Goal: Book appointment/travel/reservation

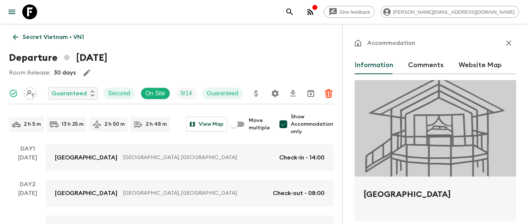
scroll to position [451, 0]
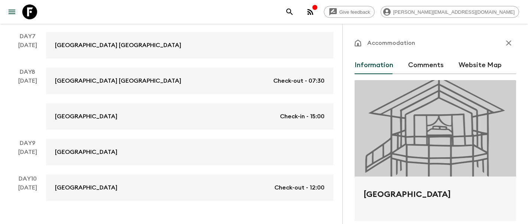
click at [23, 12] on icon at bounding box center [29, 11] width 15 height 15
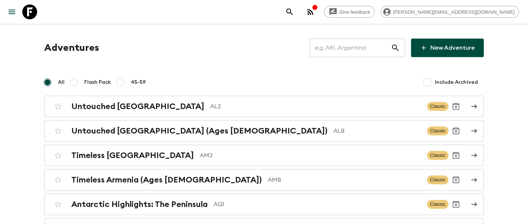
click at [352, 51] on input "text" at bounding box center [350, 47] width 81 height 21
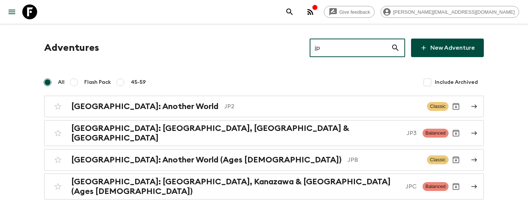
type input "jp2"
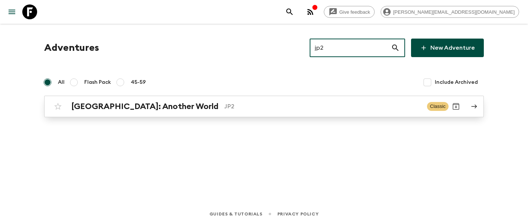
click at [105, 105] on h2 "[GEOGRAPHIC_DATA]: Another World" at bounding box center [144, 107] width 147 height 10
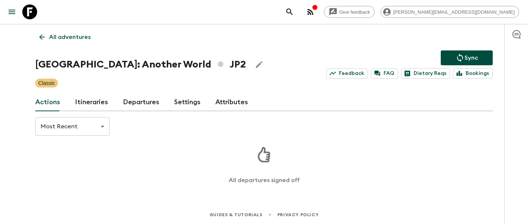
click at [94, 100] on link "Itineraries" at bounding box center [91, 103] width 33 height 18
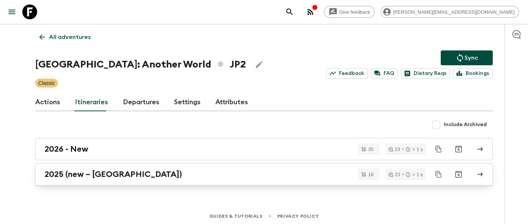
click at [123, 178] on div "2025 (new – [GEOGRAPHIC_DATA])" at bounding box center [257, 175] width 425 height 10
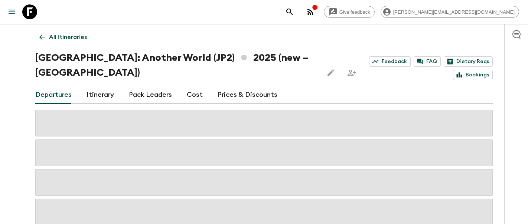
click at [102, 86] on link "Itinerary" at bounding box center [99, 95] width 27 height 18
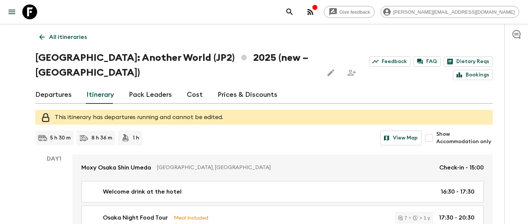
click at [51, 86] on link "Departures" at bounding box center [53, 95] width 36 height 18
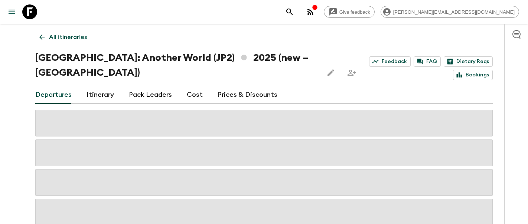
click at [10, 108] on div "Give feedback [PERSON_NAME][EMAIL_ADDRESS][DOMAIN_NAME] All itineraries [GEOGRA…" at bounding box center [264, 148] width 528 height 296
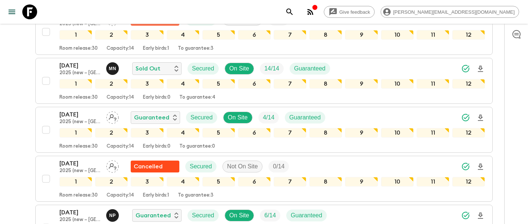
scroll to position [562, 0]
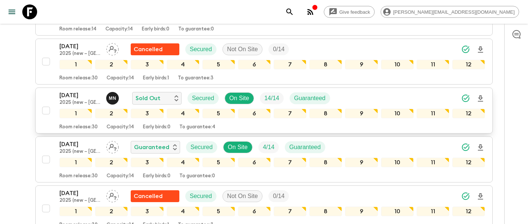
click at [67, 91] on p "[DATE]" at bounding box center [79, 95] width 41 height 9
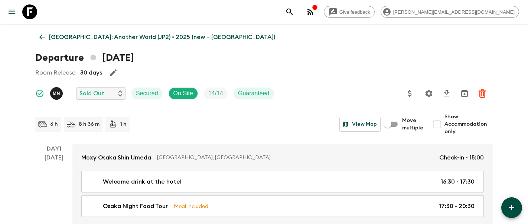
click at [87, 37] on p "[GEOGRAPHIC_DATA]: Another World (JP2) • 2025 (new – [GEOGRAPHIC_DATA])" at bounding box center [162, 37] width 226 height 9
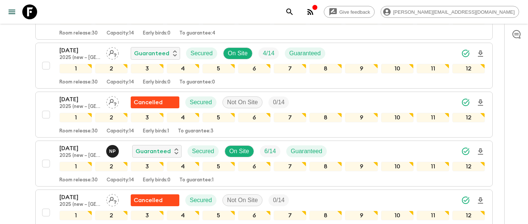
scroll to position [656, 0]
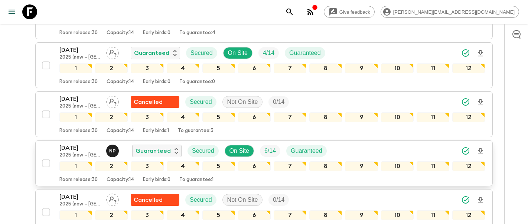
click at [82, 144] on p "[DATE]" at bounding box center [79, 148] width 41 height 9
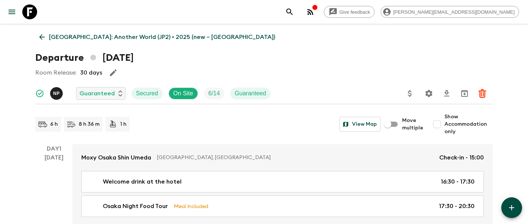
click at [43, 37] on icon at bounding box center [42, 38] width 6 height 6
